Goal: Navigation & Orientation: Find specific page/section

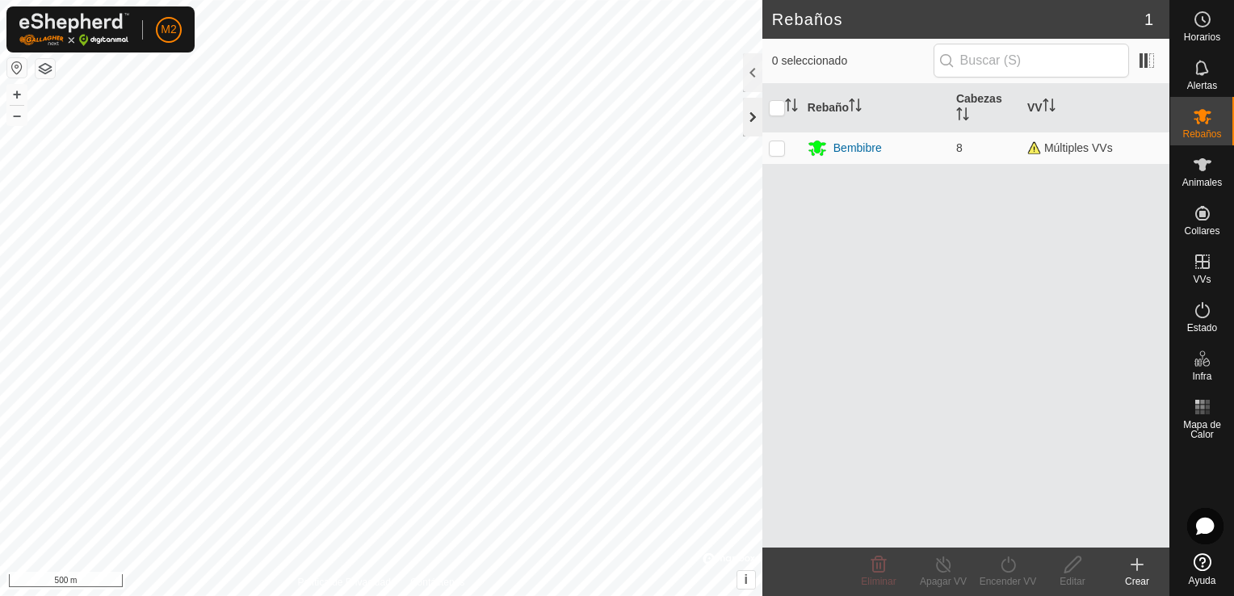
click at [746, 124] on div at bounding box center [752, 117] width 19 height 39
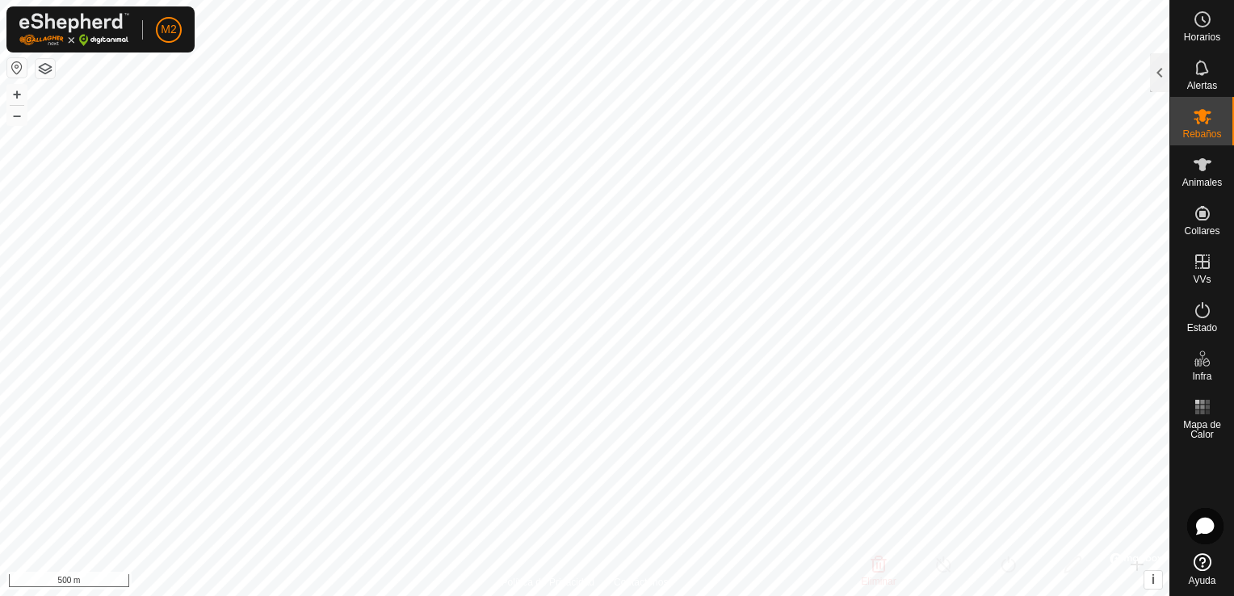
click at [948, 595] on html "M2 Horarios Alertas Rebaños Animales Collares VVs Estado Infra Mapa de Calor Ay…" at bounding box center [617, 298] width 1234 height 596
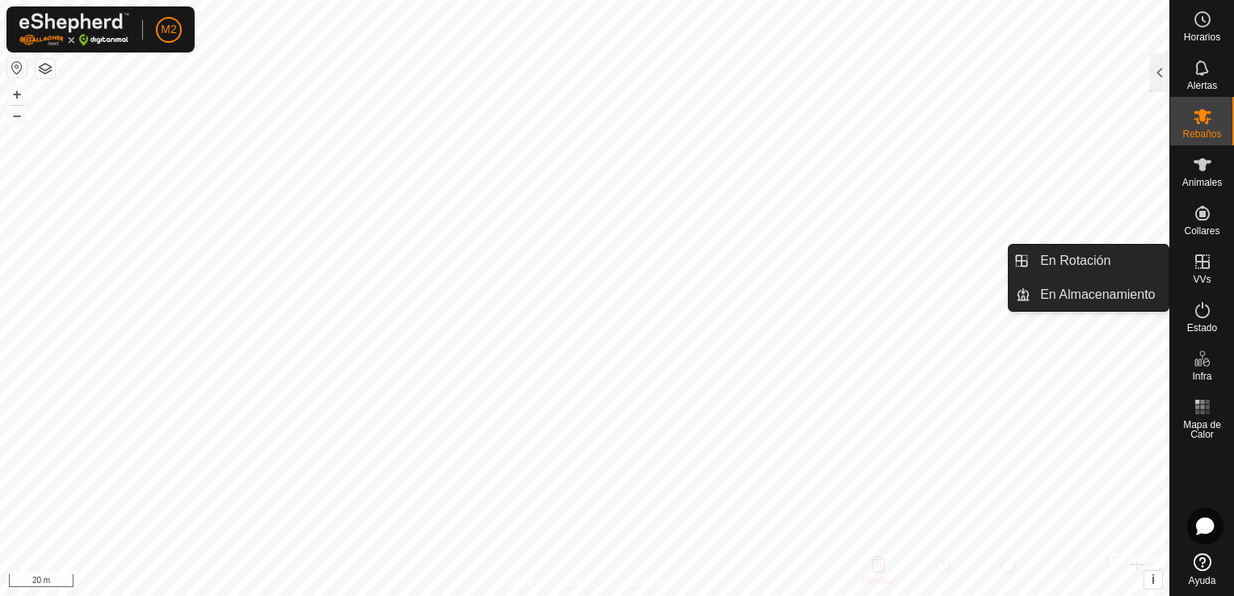
click at [1197, 278] on span "VVs" at bounding box center [1202, 280] width 18 height 10
click at [1199, 270] on icon at bounding box center [1202, 261] width 19 height 19
click at [1205, 256] on icon at bounding box center [1202, 261] width 19 height 19
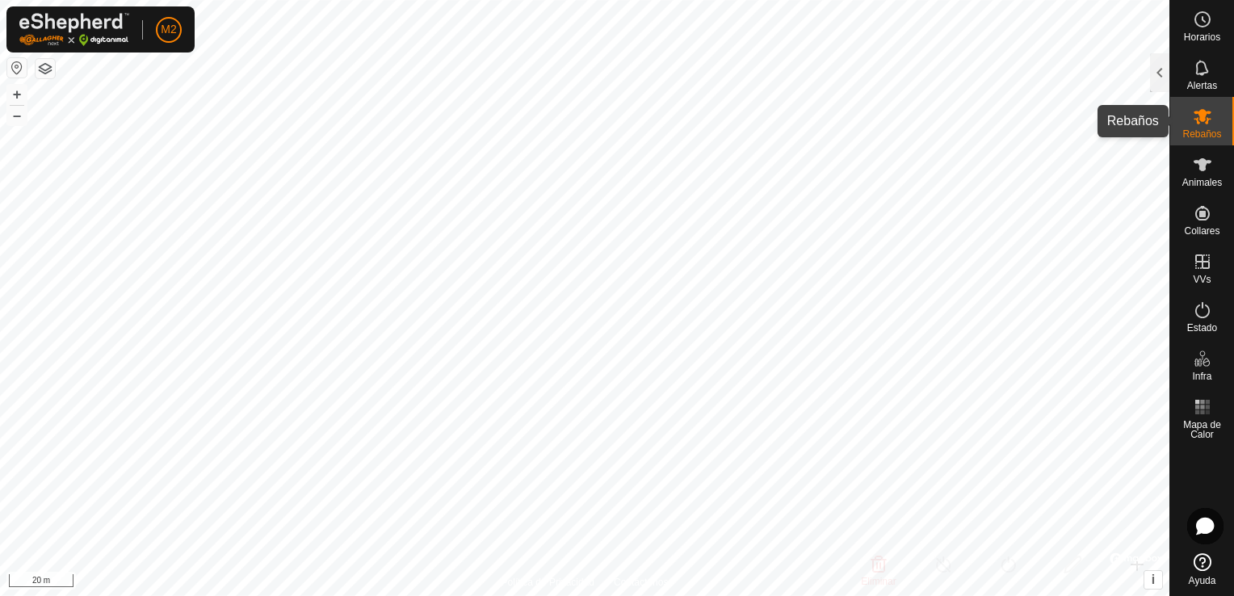
click at [1193, 129] on span "Rebaños" at bounding box center [1202, 134] width 39 height 10
click at [1211, 32] on span "Horarios" at bounding box center [1202, 37] width 36 height 10
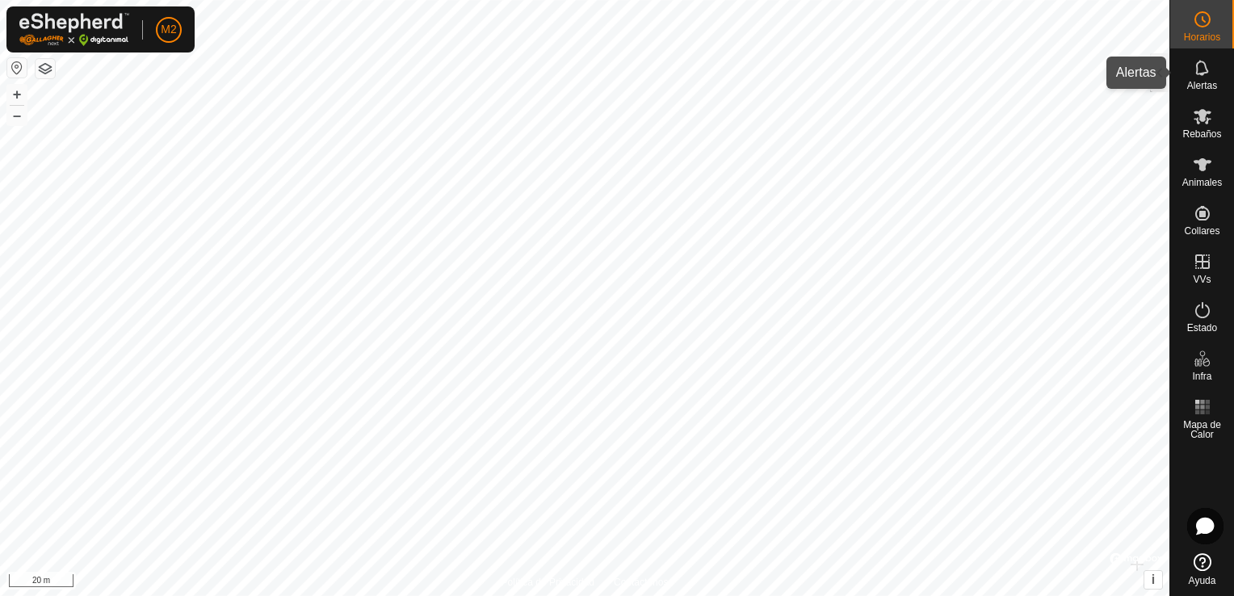
click at [1199, 81] on span "Alertas" at bounding box center [1203, 86] width 30 height 10
click at [1158, 72] on div at bounding box center [1159, 72] width 19 height 39
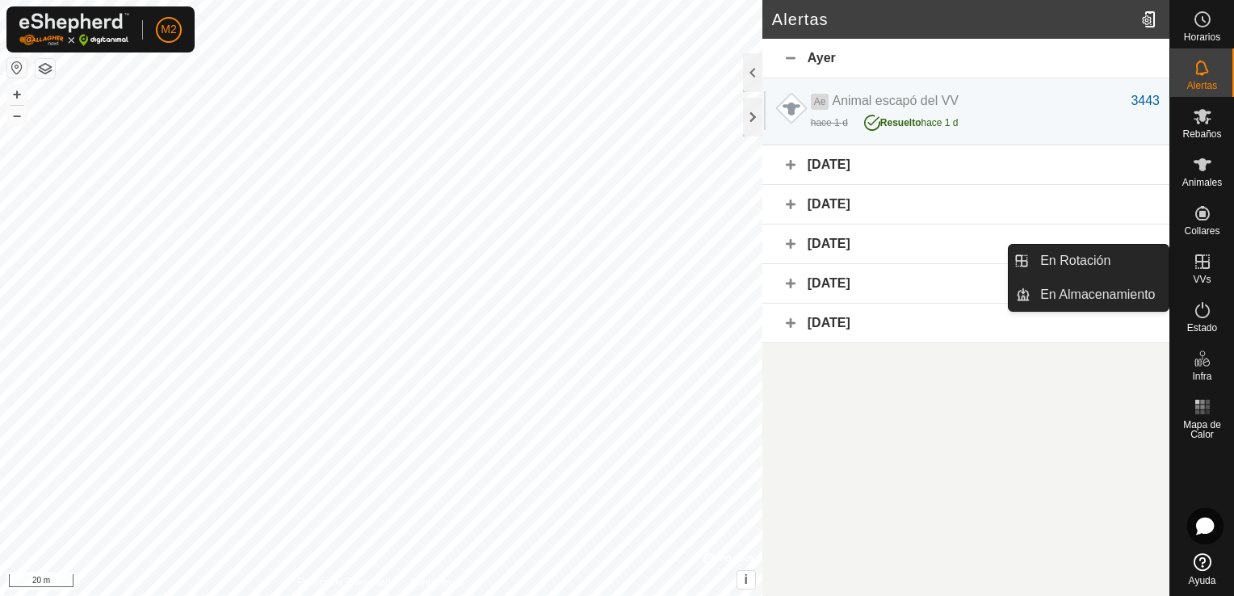
click at [1205, 270] on icon at bounding box center [1202, 261] width 19 height 19
click at [1200, 269] on icon at bounding box center [1202, 261] width 19 height 19
click at [1205, 271] on es-virtualpaddocks-svg-icon at bounding box center [1202, 262] width 29 height 26
click at [1203, 271] on icon at bounding box center [1202, 261] width 19 height 19
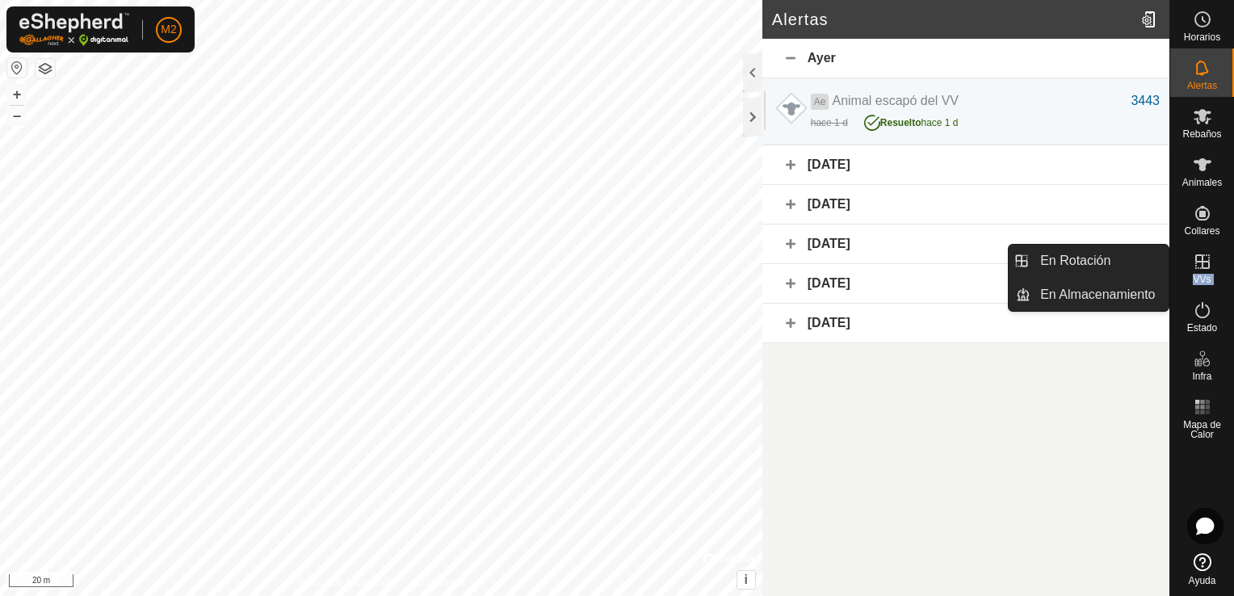
click at [1203, 271] on es-menu-bar "Horarios Alertas Rebaños Animales Collares VVs Estado Infra Mapa de Calor Ayuda…" at bounding box center [1202, 298] width 65 height 596
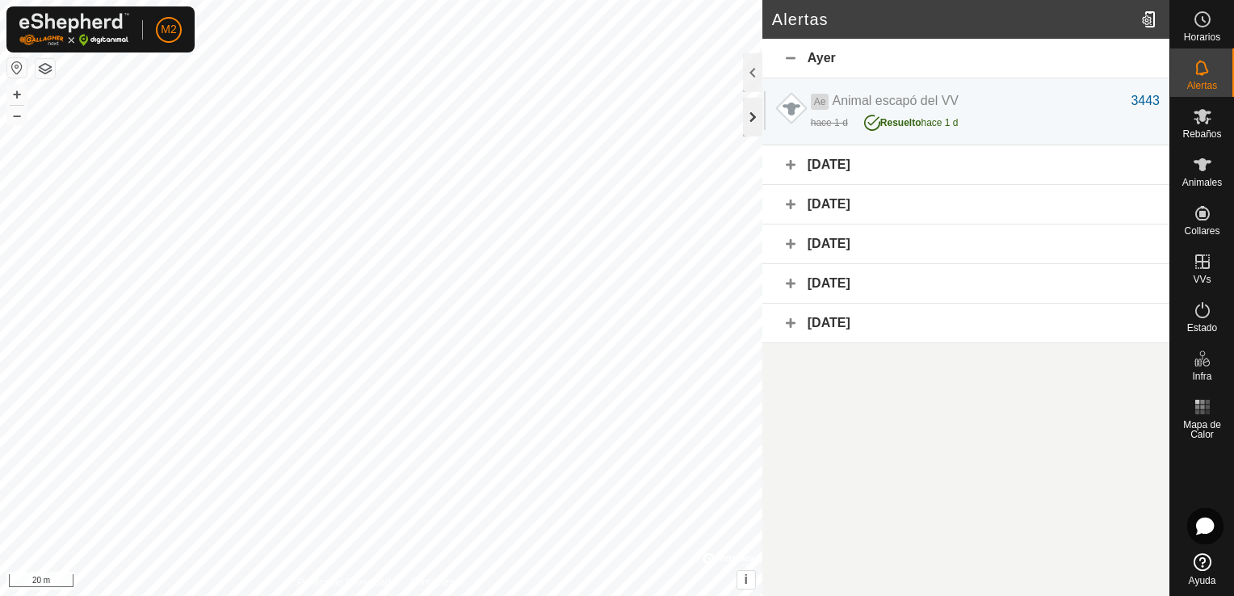
click at [751, 105] on div at bounding box center [752, 117] width 19 height 39
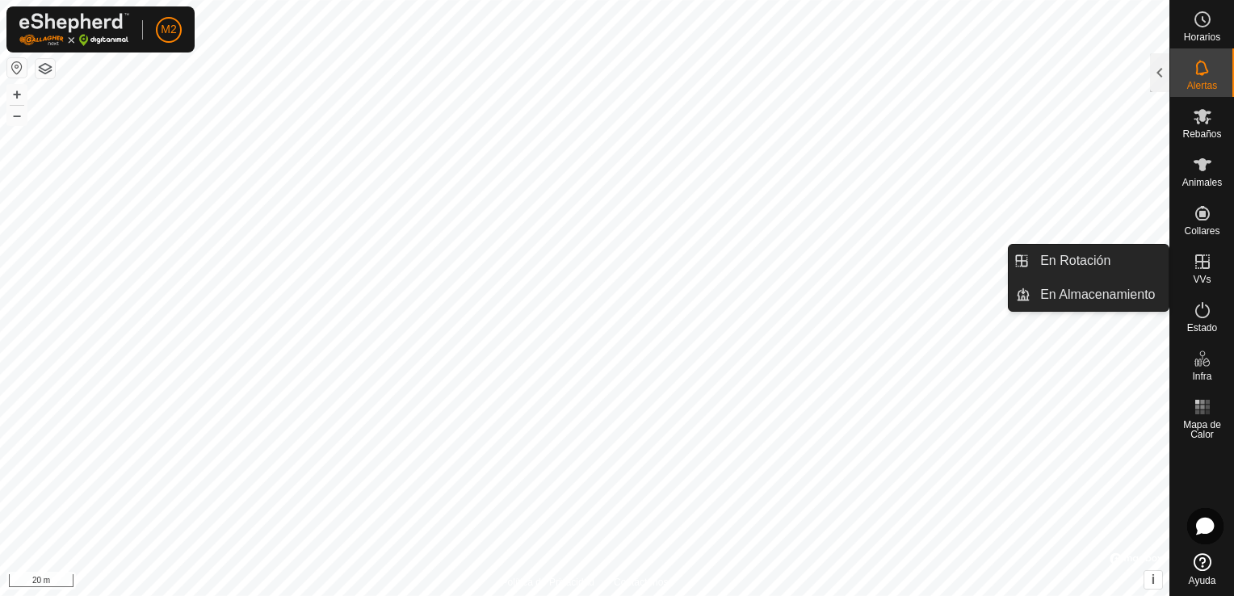
click at [1188, 273] on es-virtualpaddocks-svg-icon at bounding box center [1202, 262] width 29 height 26
drag, startPoint x: 1188, startPoint y: 273, endPoint x: 1222, endPoint y: 274, distance: 33.9
click at [1222, 274] on div "VVs" at bounding box center [1203, 266] width 64 height 48
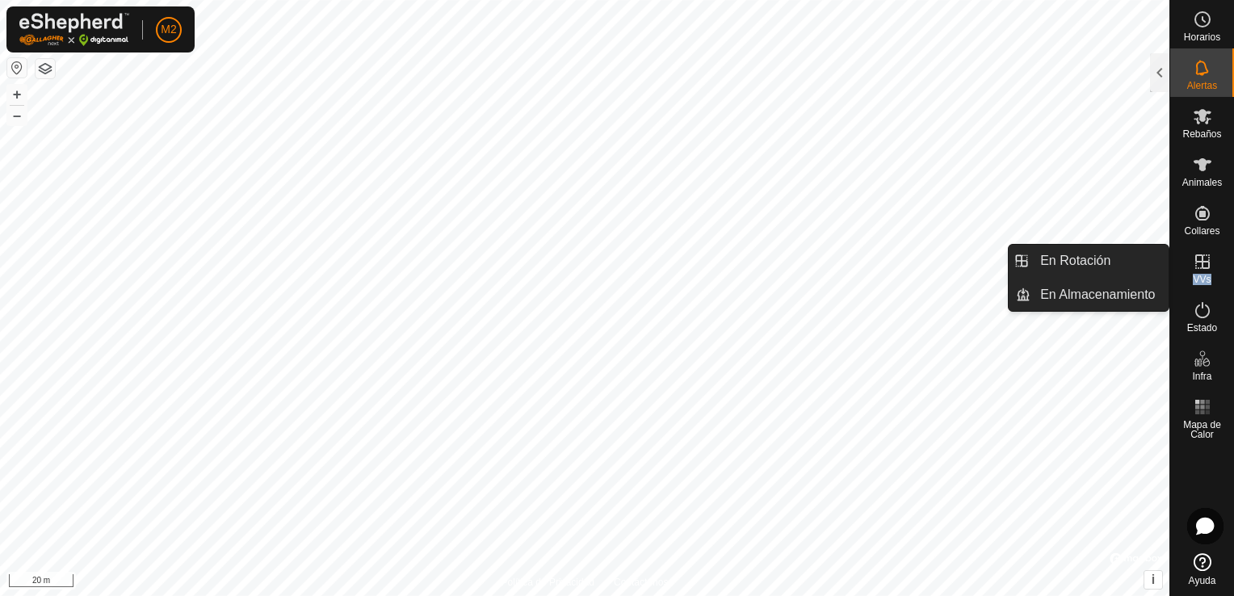
drag, startPoint x: 1222, startPoint y: 274, endPoint x: 1199, endPoint y: 283, distance: 24.3
click at [1199, 283] on span "VVs" at bounding box center [1202, 280] width 18 height 10
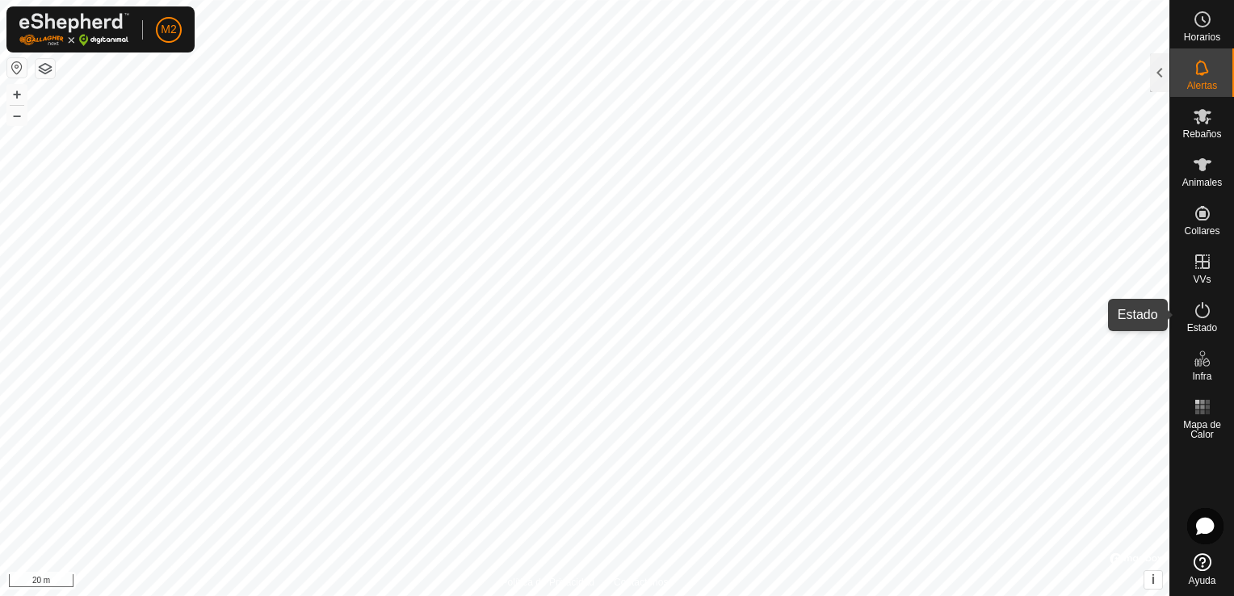
click at [1202, 328] on span "Estado" at bounding box center [1203, 328] width 30 height 10
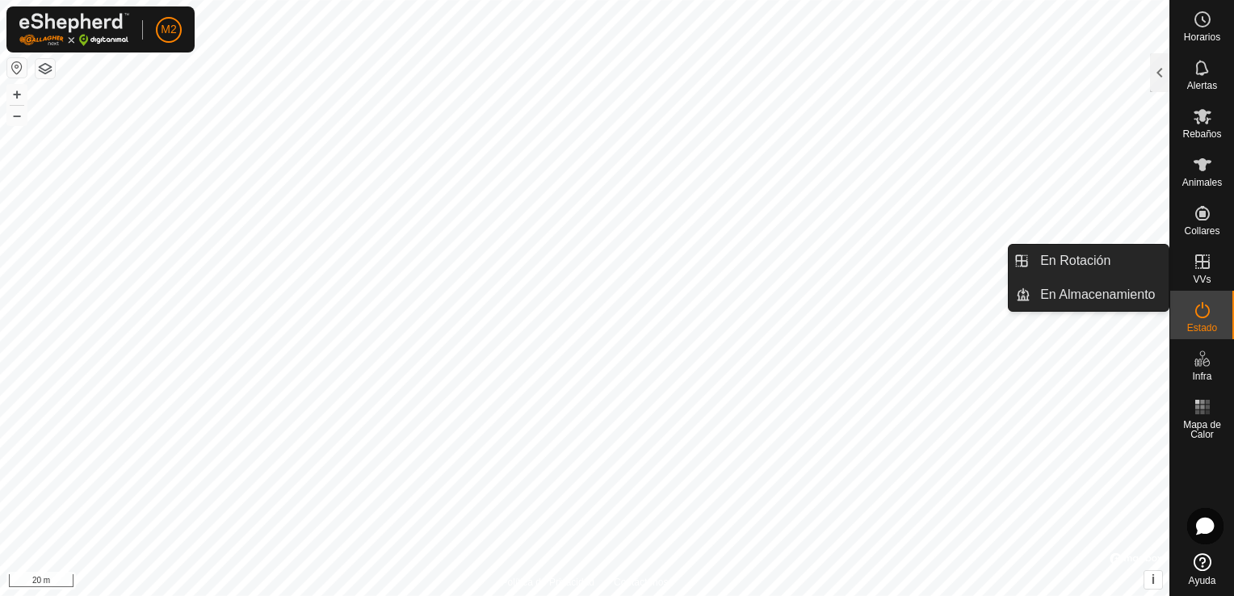
click at [1204, 263] on icon at bounding box center [1202, 261] width 19 height 19
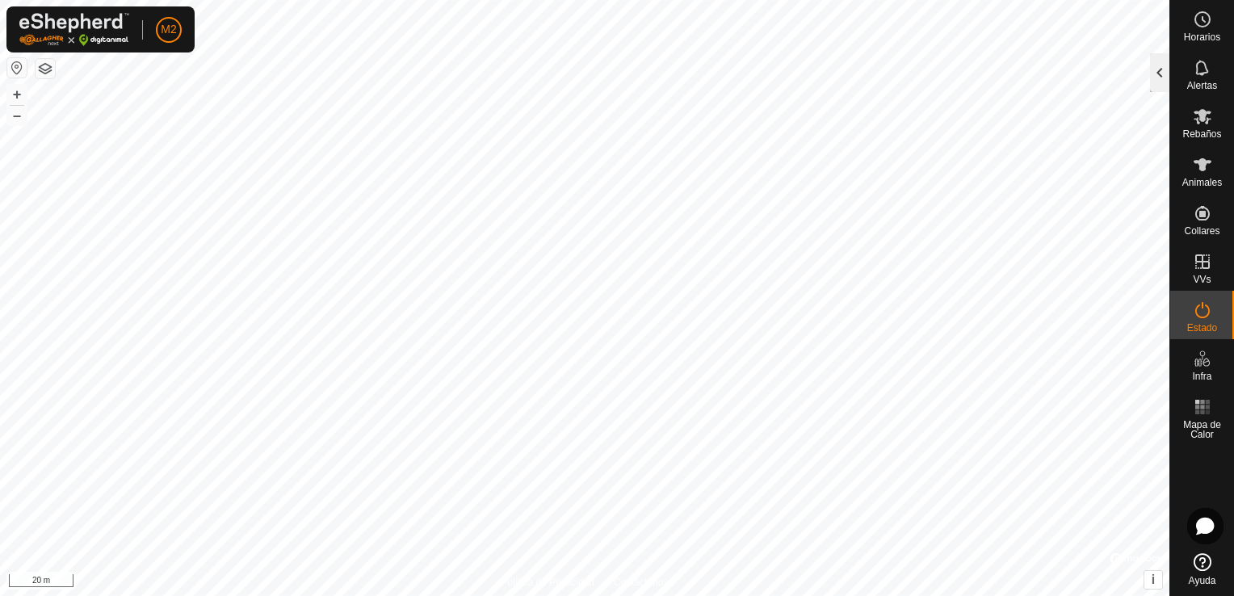
click at [1154, 70] on div at bounding box center [1159, 72] width 19 height 39
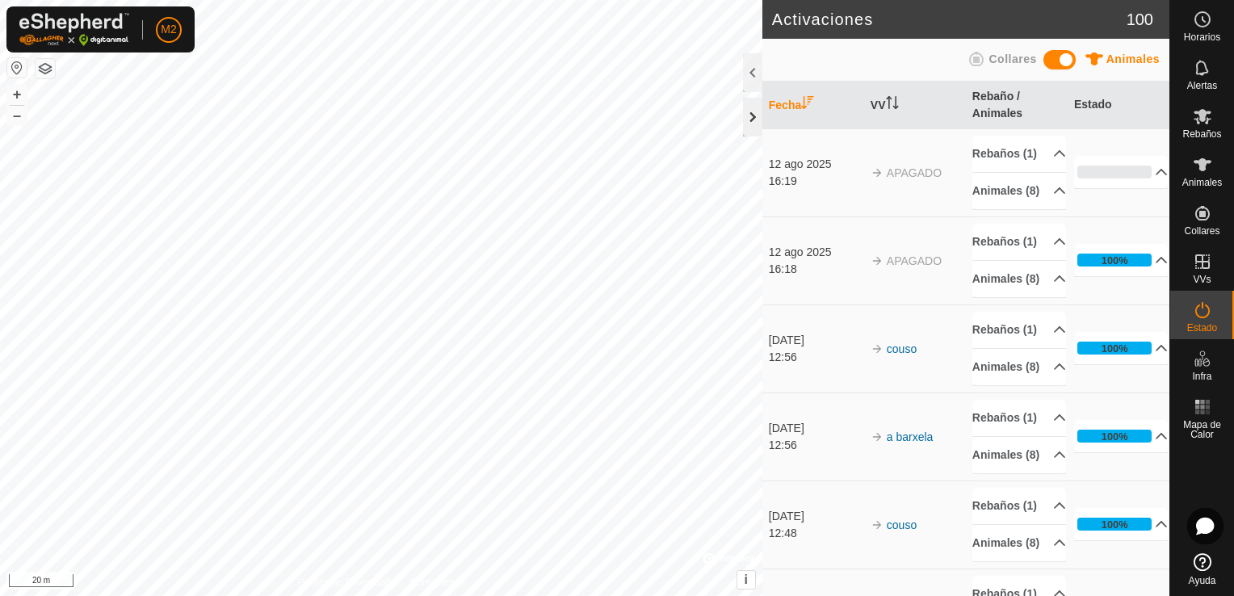
click at [751, 124] on div at bounding box center [752, 117] width 19 height 39
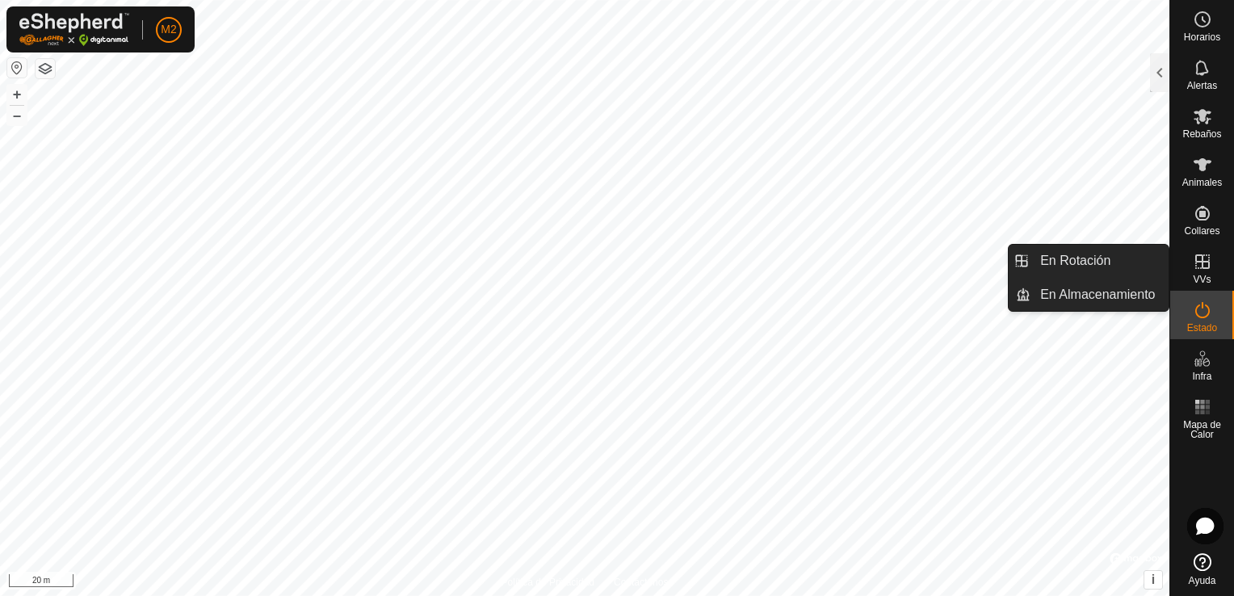
click at [1204, 267] on icon at bounding box center [1203, 261] width 15 height 15
click at [1204, 267] on icon at bounding box center [1202, 261] width 19 height 19
click at [1204, 268] on es-menu-bar "Horarios Alertas Rebaños Animales Collares VVs Estado Infra Mapa de Calor Ayuda…" at bounding box center [1202, 298] width 65 height 596
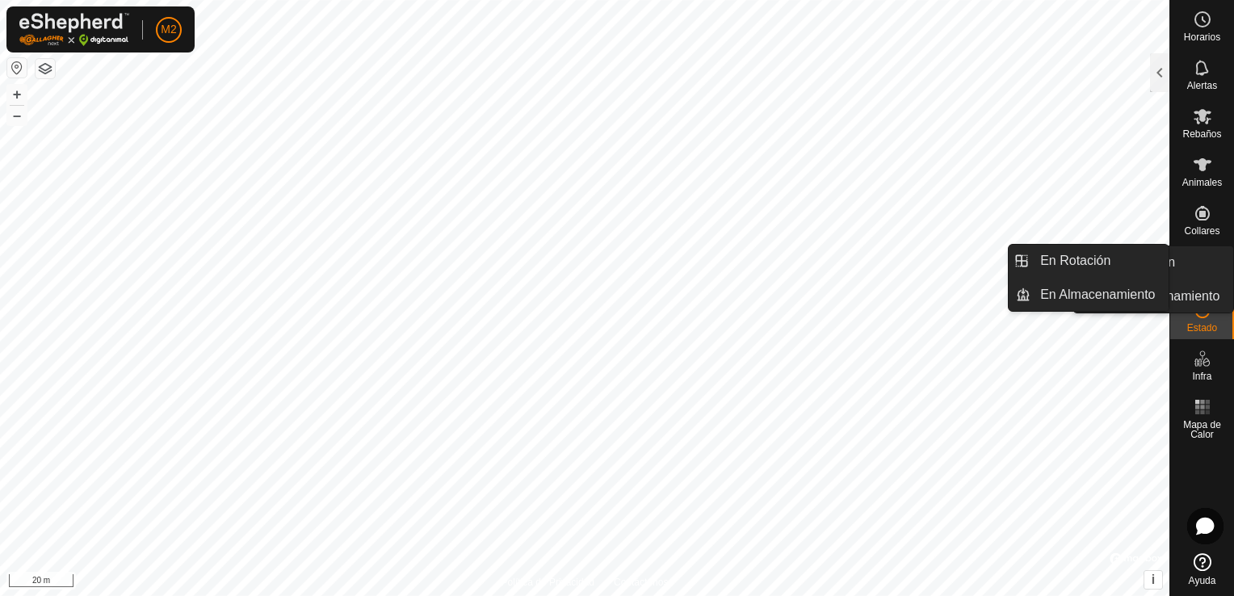
click at [1204, 268] on icon at bounding box center [1203, 261] width 15 height 15
click at [1204, 268] on icon at bounding box center [1202, 261] width 19 height 19
click at [1204, 268] on es-menu-bar "Horarios Alertas Rebaños Animales Collares VVs Estado Infra Mapa de Calor Ayuda…" at bounding box center [1202, 298] width 65 height 596
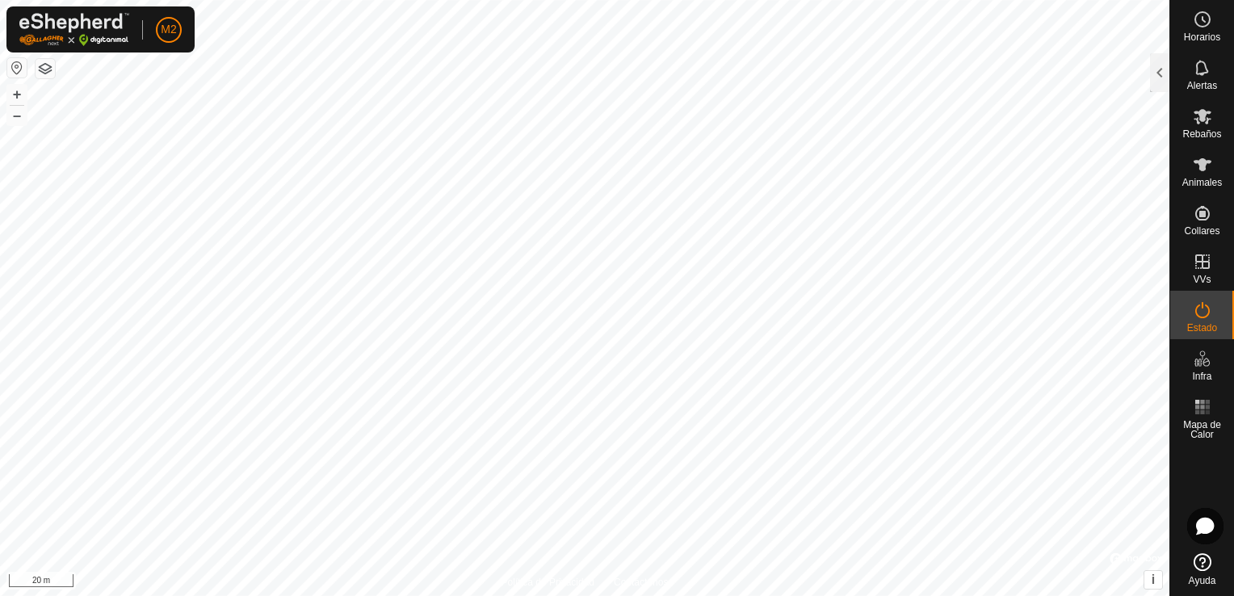
click at [1202, 278] on es-menu-bar "Horarios Alertas Rebaños Animales Collares VVs Estado Infra Mapa de Calor Ayuda" at bounding box center [1202, 298] width 65 height 596
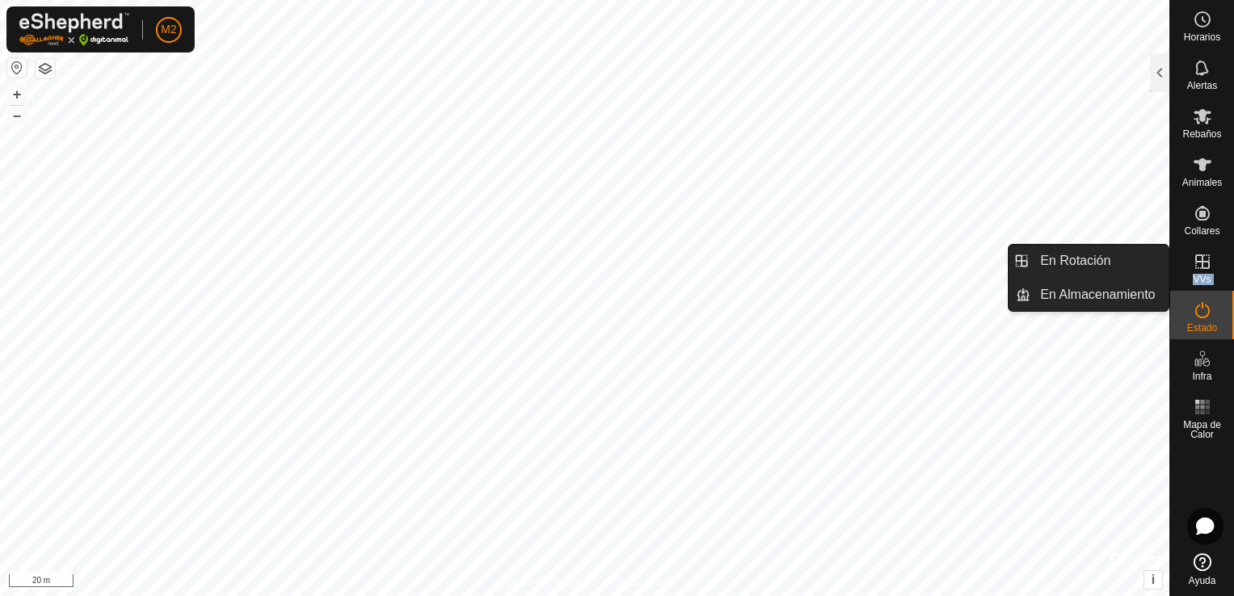
click at [1202, 278] on span "VVs" at bounding box center [1202, 280] width 18 height 10
drag, startPoint x: 1204, startPoint y: 268, endPoint x: 1202, endPoint y: 278, distance: 9.8
click at [1202, 278] on span "VVs" at bounding box center [1202, 280] width 18 height 10
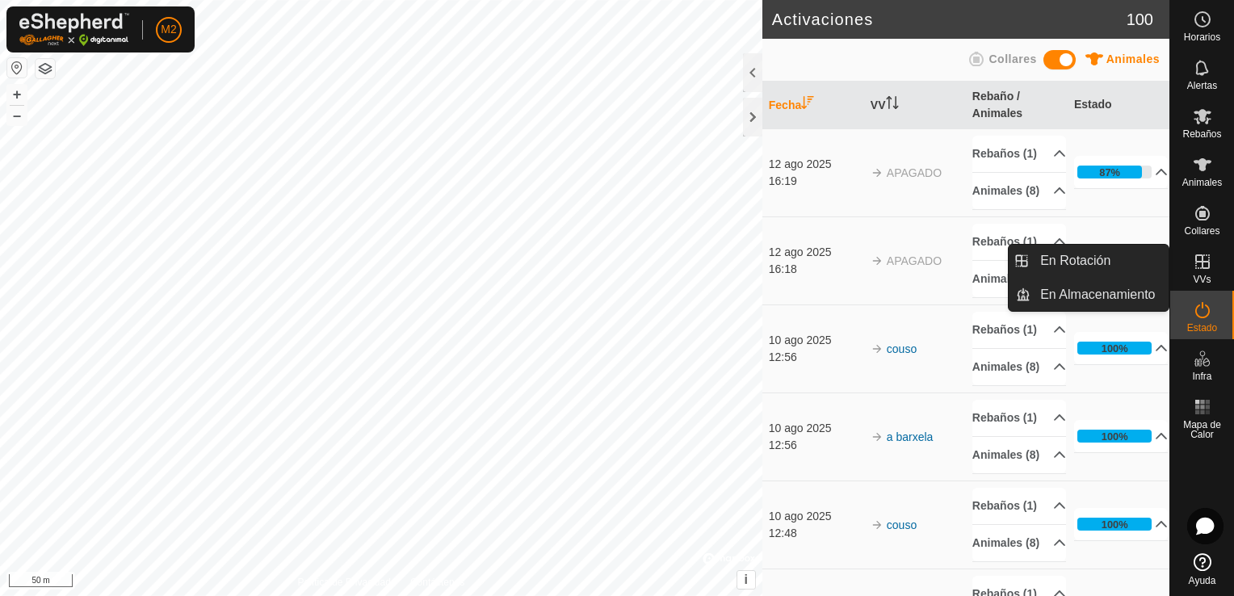
click at [1205, 275] on span "VVs" at bounding box center [1202, 280] width 18 height 10
click at [1196, 271] on icon at bounding box center [1202, 261] width 19 height 19
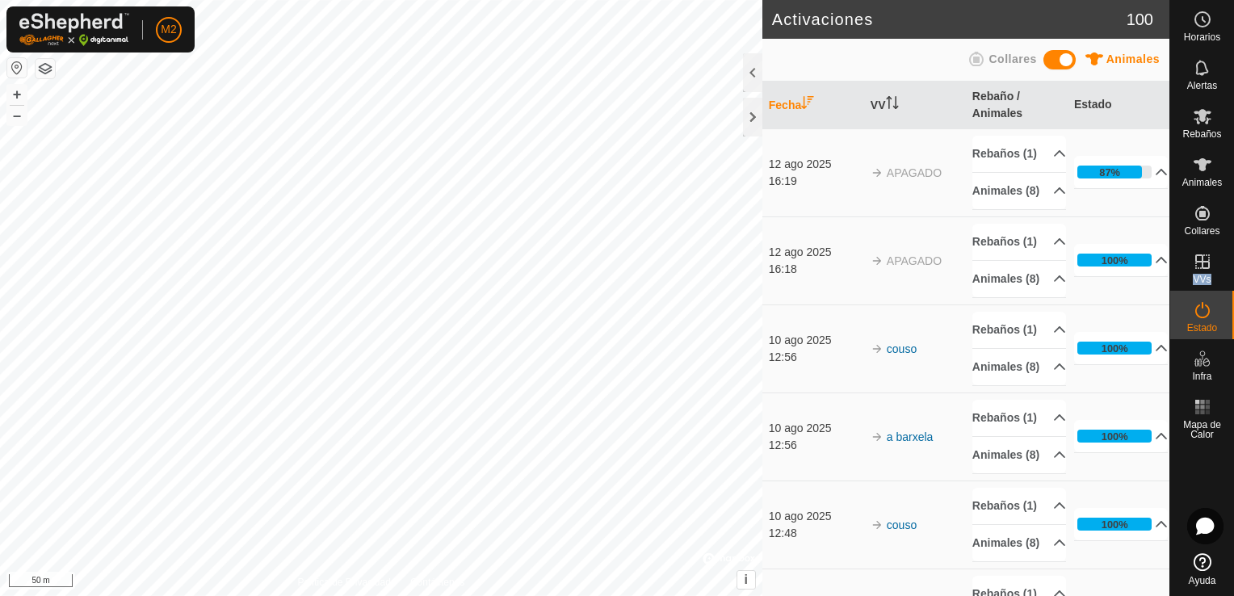
click at [1205, 282] on es-menu-bar "Horarios Alertas Rebaños Animales Collares VVs Estado Infra Mapa de Calor Ayuda" at bounding box center [1202, 298] width 65 height 596
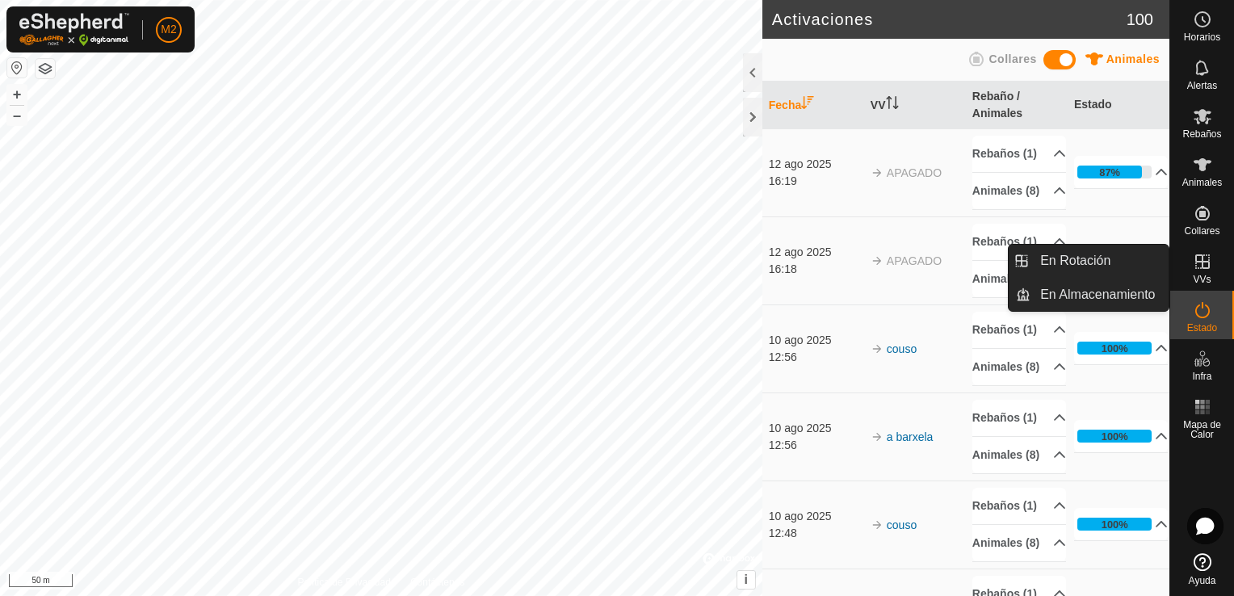
click at [1205, 287] on span "En Almacenamiento" at bounding box center [1162, 296] width 115 height 19
